Goal: Book appointment/travel/reservation

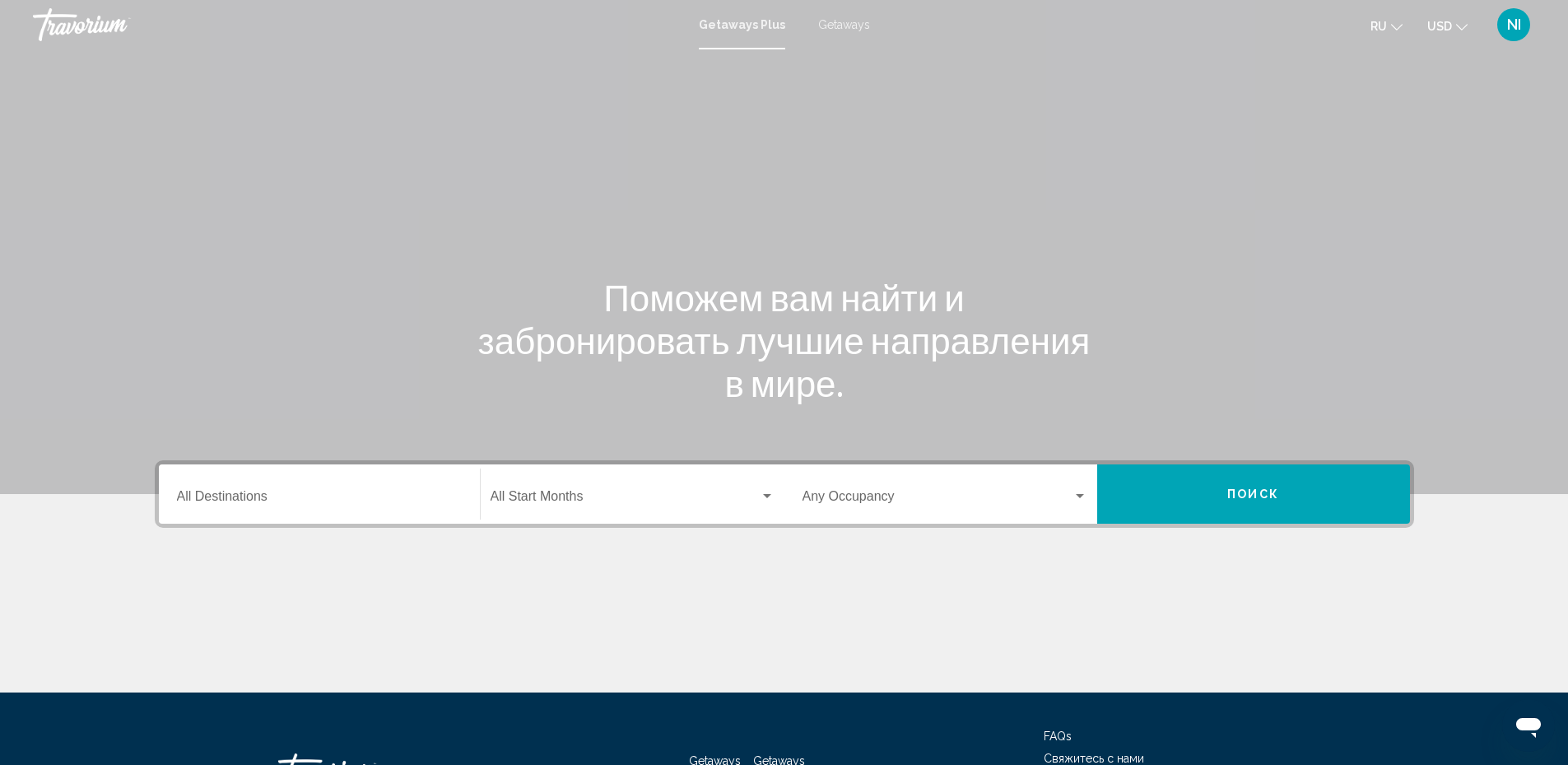
click at [844, 31] on span "Getaways" at bounding box center [845, 25] width 52 height 13
click at [263, 495] on input "Destination All Destinations" at bounding box center [319, 499] width 285 height 14
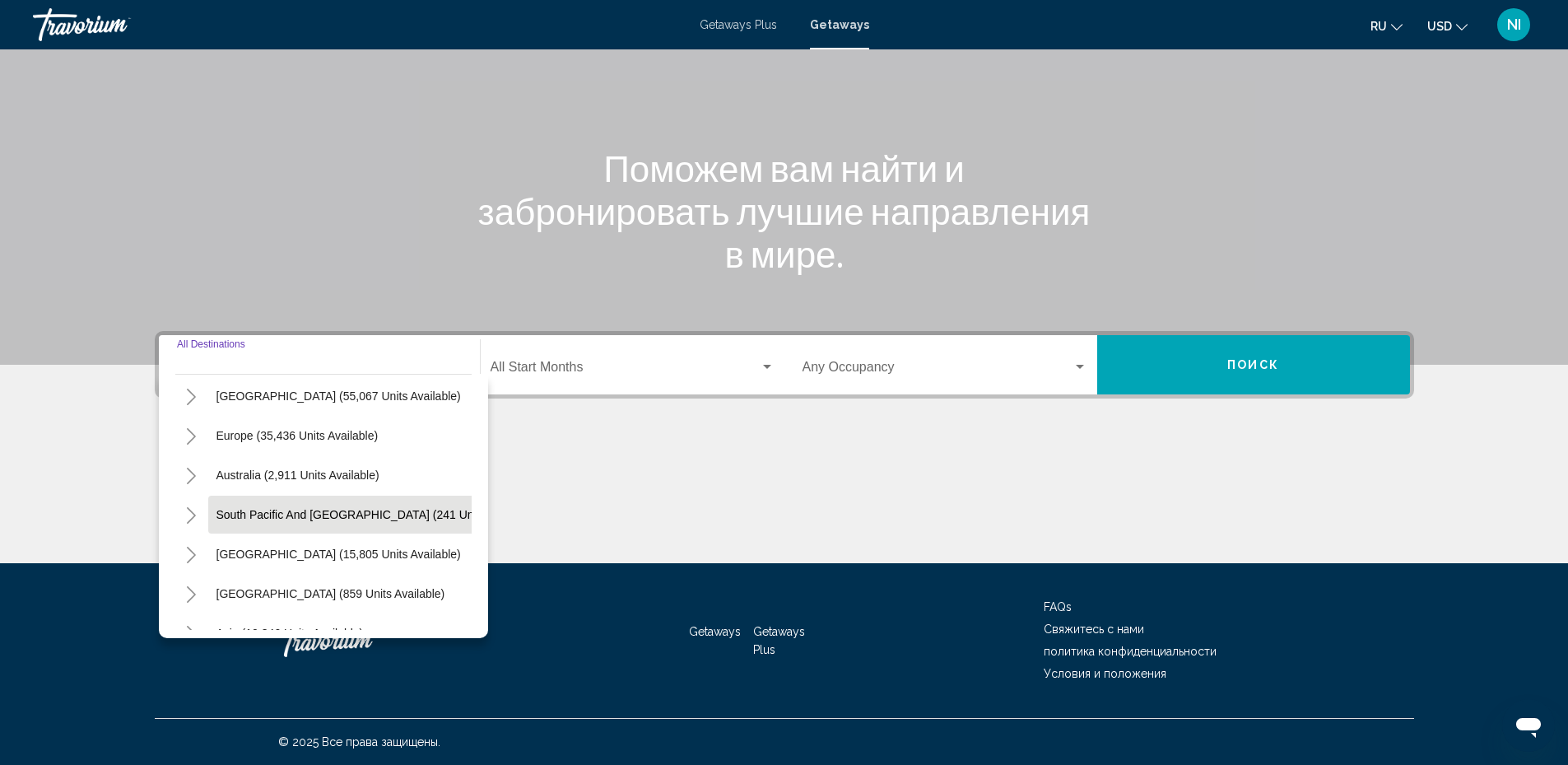
scroll to position [247, 0]
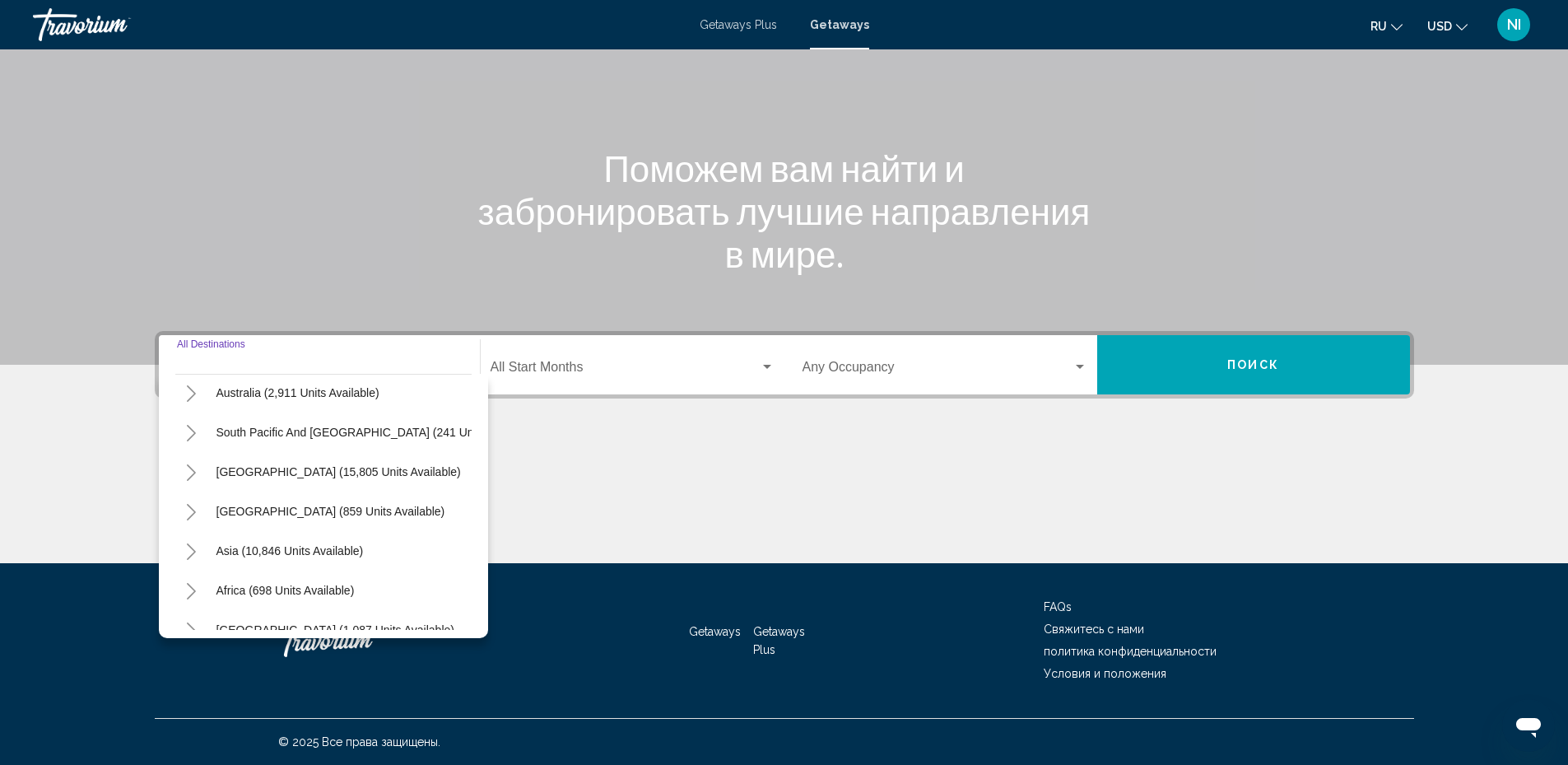
click at [188, 550] on icon "Toggle Asia (10,846 units available)" at bounding box center [191, 551] width 13 height 16
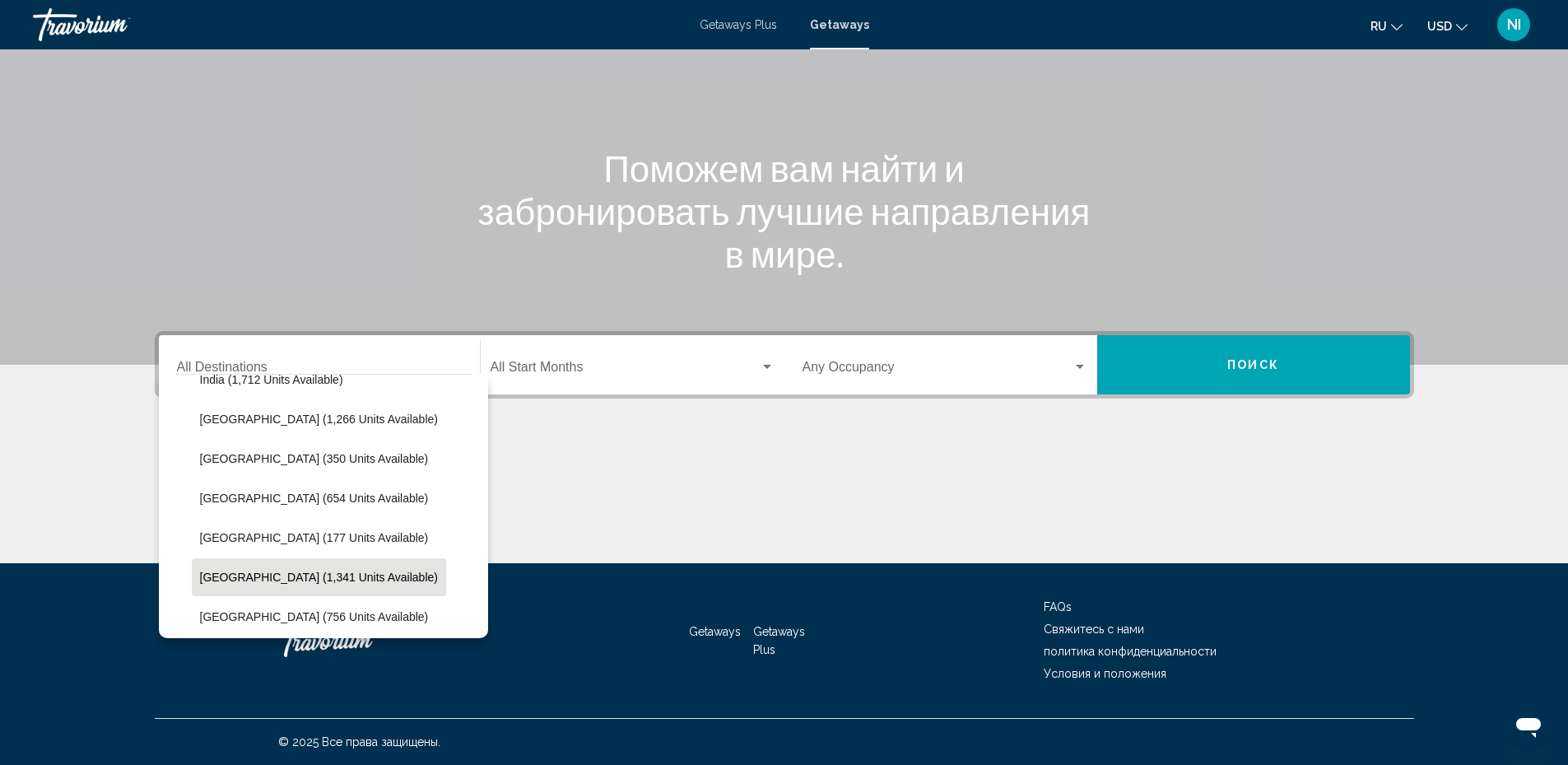
scroll to position [659, 0]
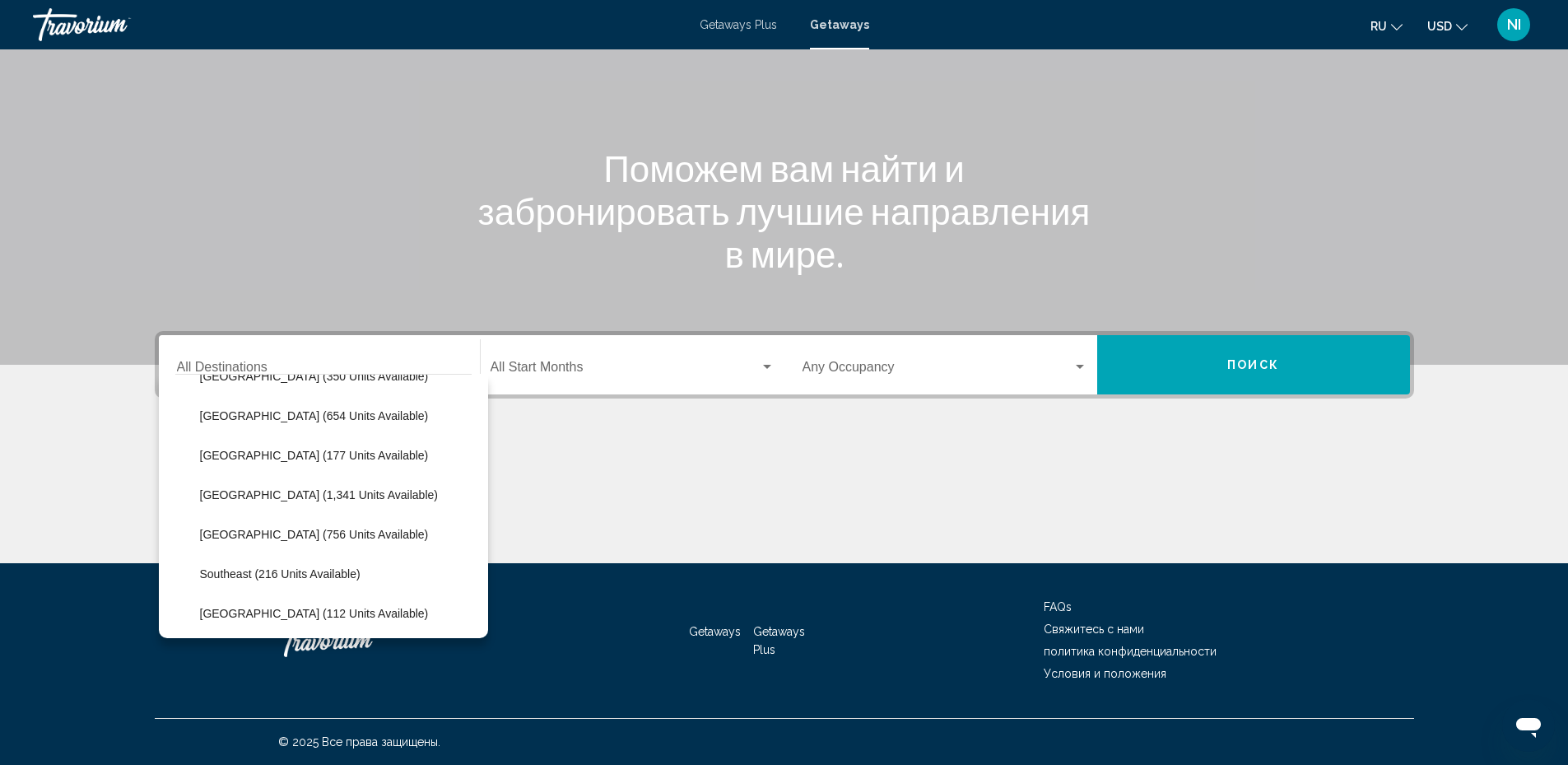
click at [301, 535] on span "[GEOGRAPHIC_DATA] (756 units available)" at bounding box center [315, 535] width 229 height 13
type input "**********"
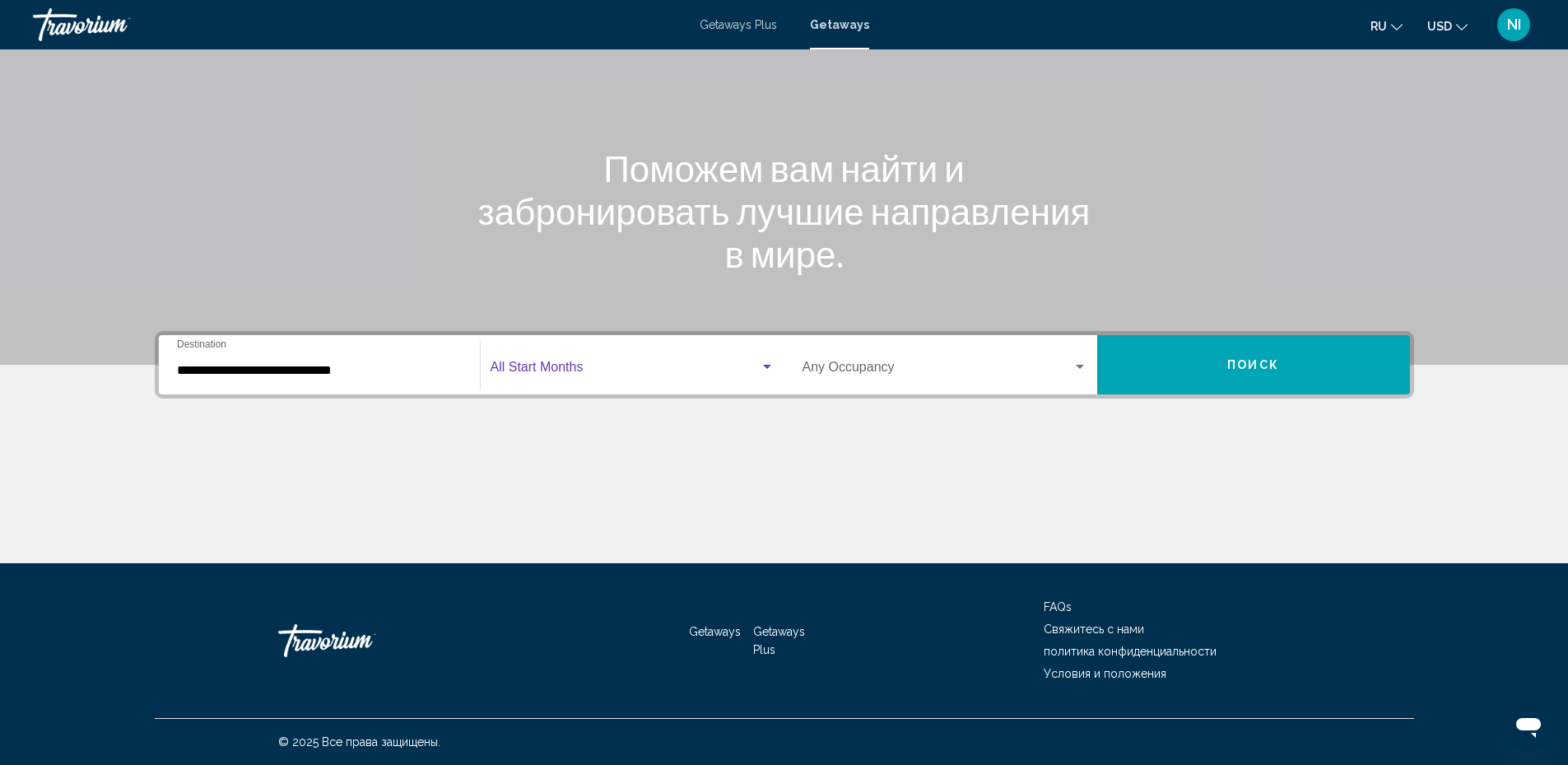
click at [558, 376] on span "Search widget" at bounding box center [625, 370] width 269 height 14
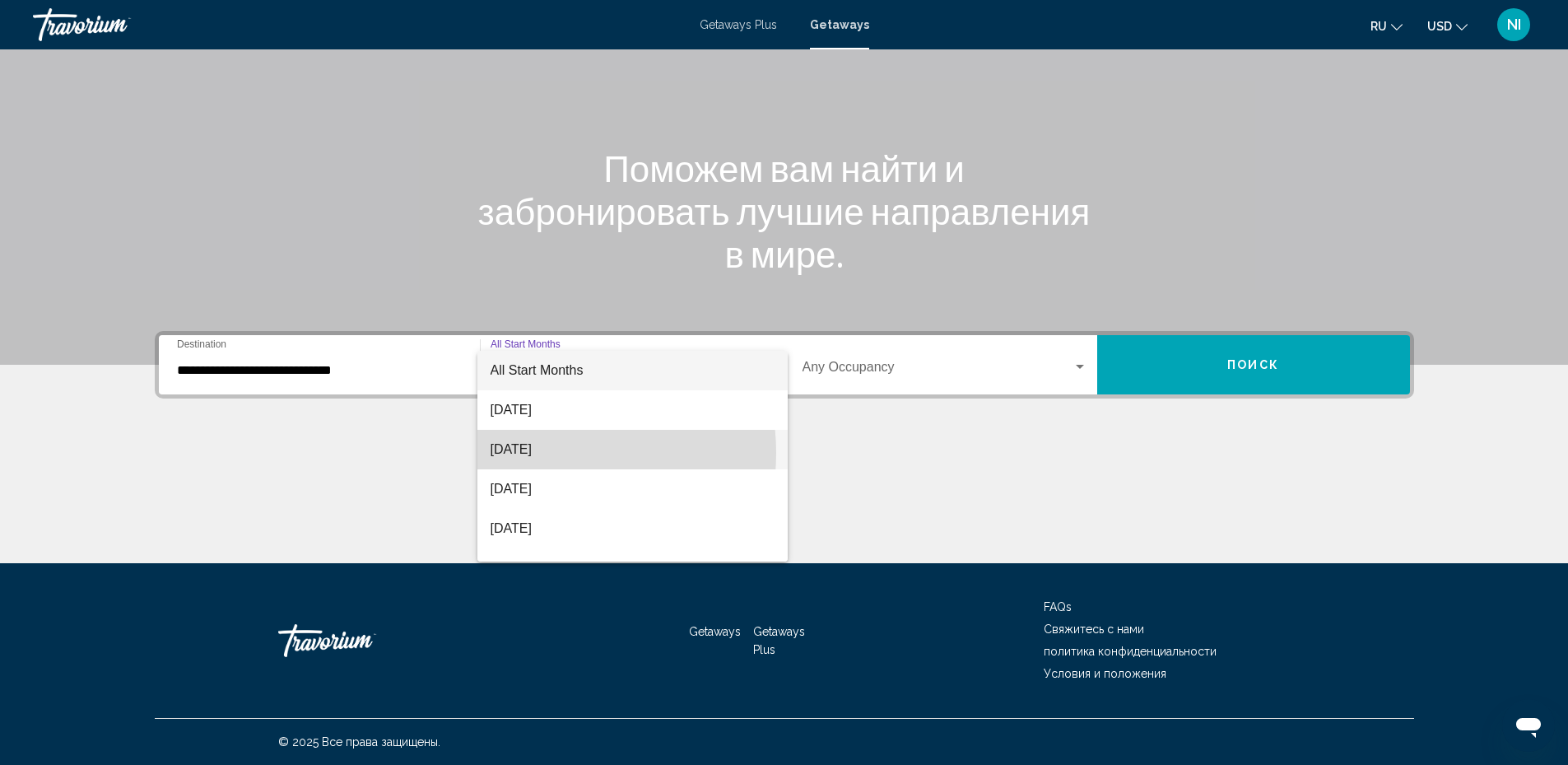
click at [539, 453] on span "[DATE]" at bounding box center [632, 449] width 284 height 39
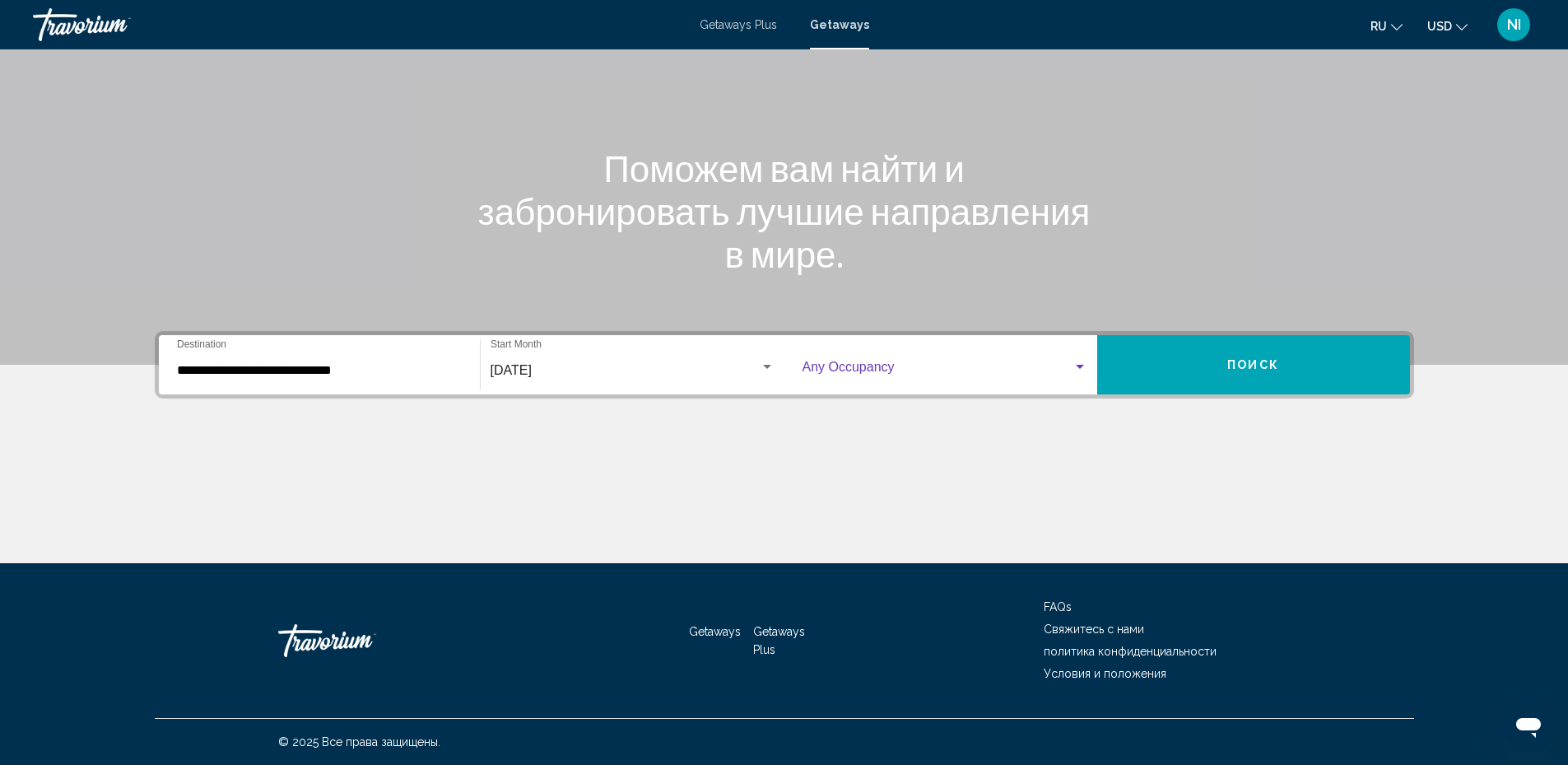
click at [966, 369] on span "Search widget" at bounding box center [937, 370] width 270 height 14
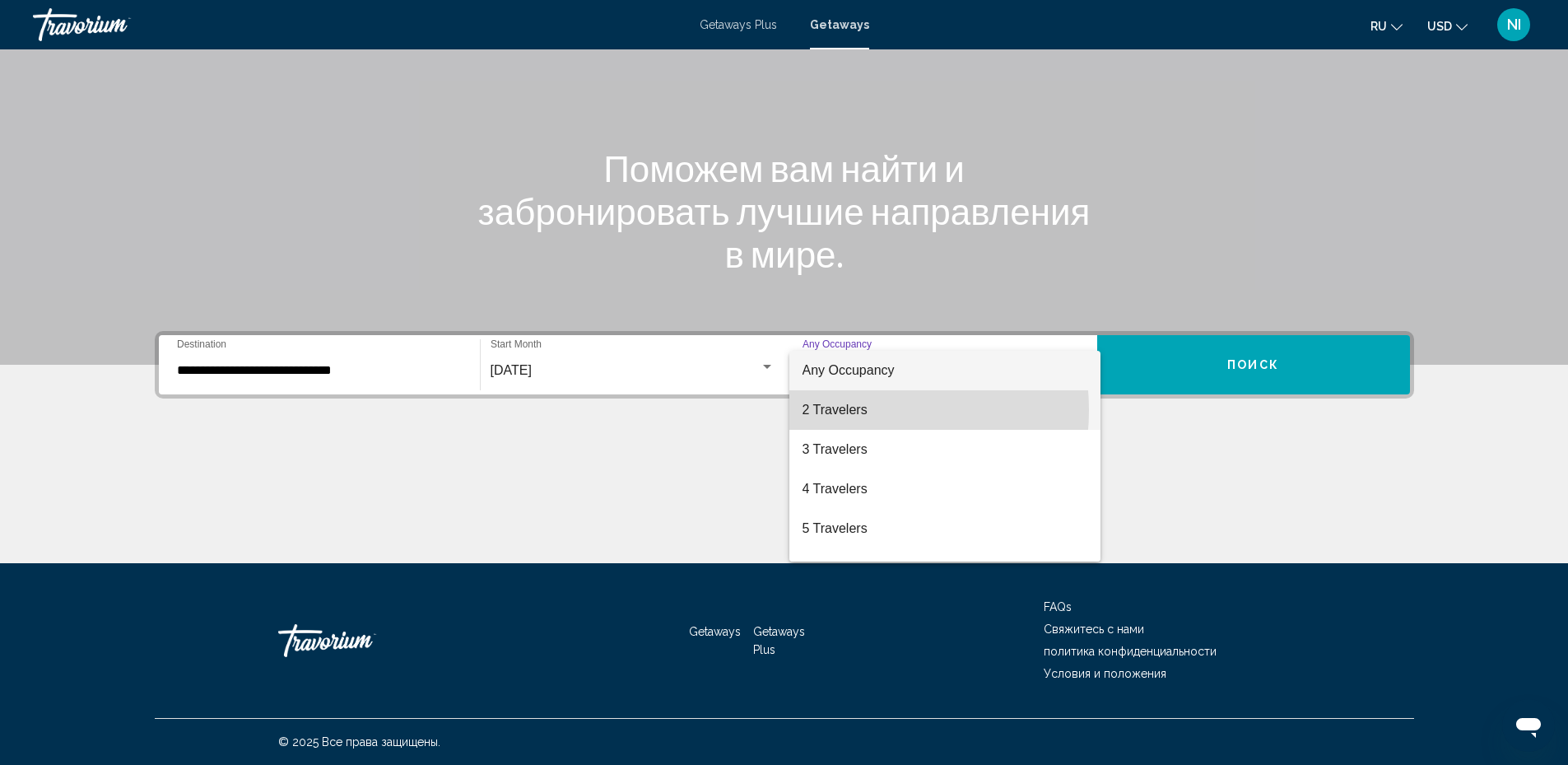
click at [848, 410] on span "2 Travelers" at bounding box center [945, 410] width 285 height 39
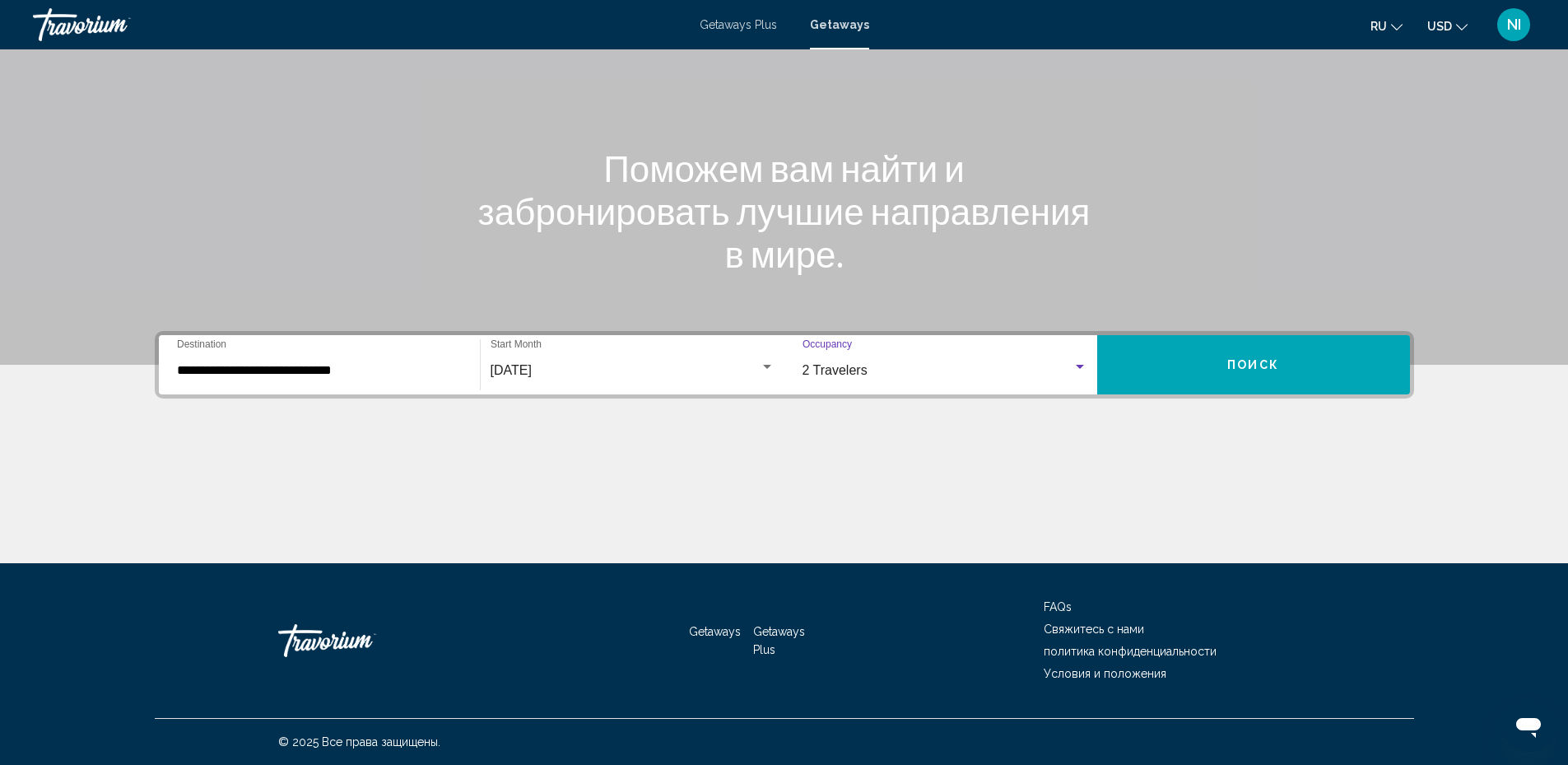
click at [1292, 372] on button "Поиск" at bounding box center [1253, 365] width 313 height 60
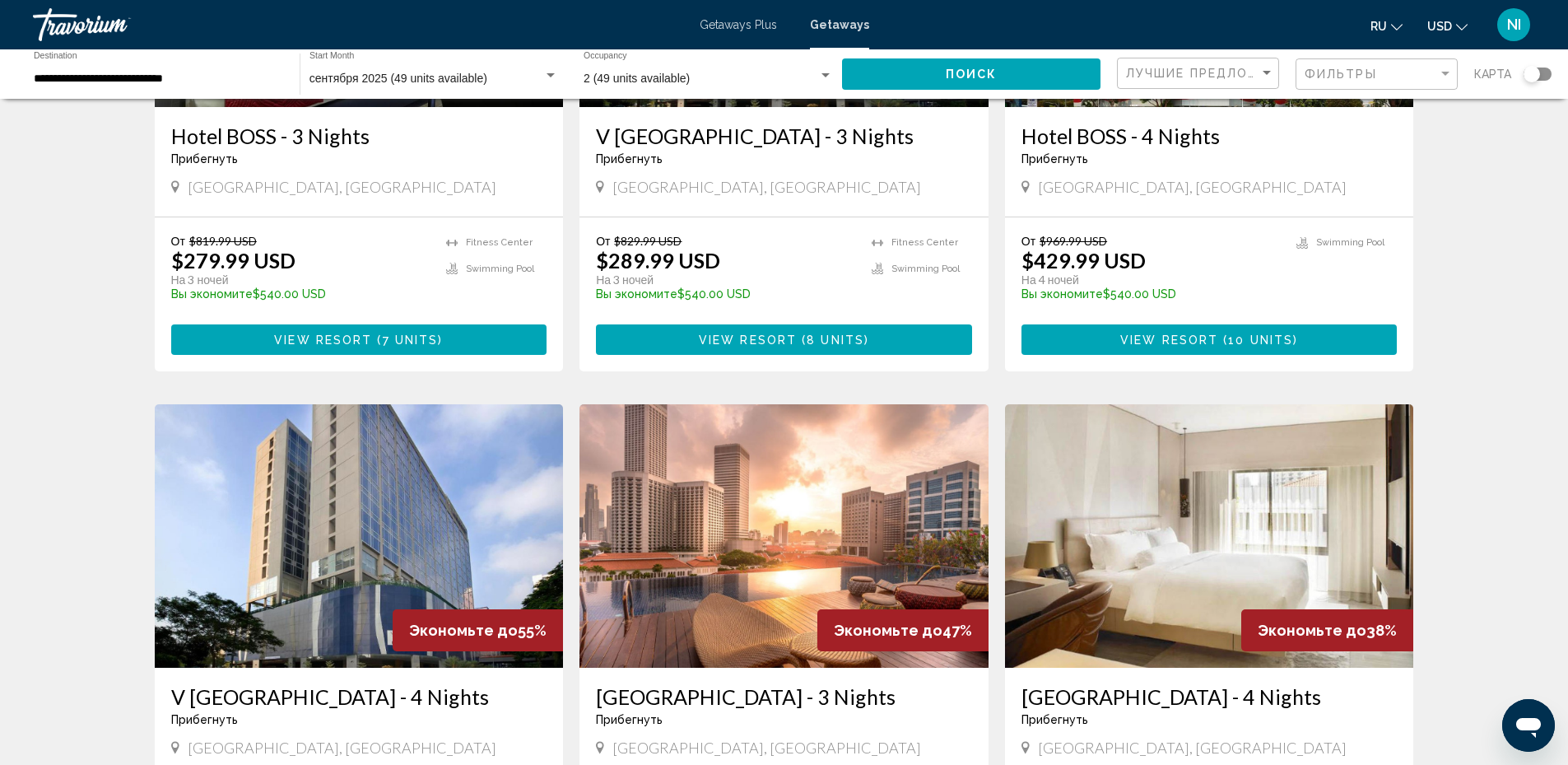
scroll to position [494, 0]
